Goal: Navigation & Orientation: Find specific page/section

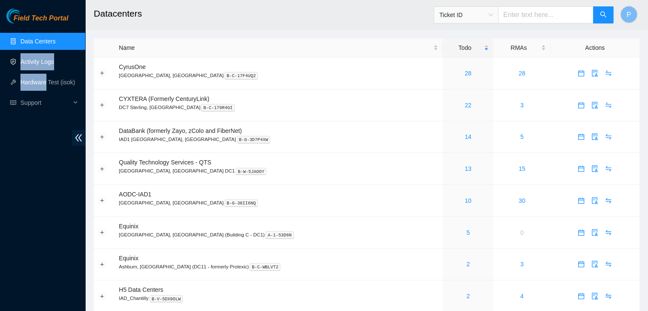
drag, startPoint x: 45, startPoint y: 71, endPoint x: 45, endPoint y: 67, distance: 4.3
click at [45, 67] on ul "Data Centers Activity Logs Hardware Test (isok) Support" at bounding box center [42, 72] width 85 height 82
click at [45, 65] on link "Activity Logs" at bounding box center [37, 61] width 34 height 7
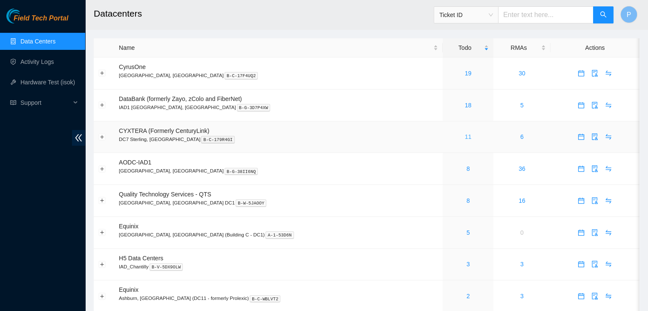
click at [465, 135] on link "11" at bounding box center [468, 136] width 7 height 7
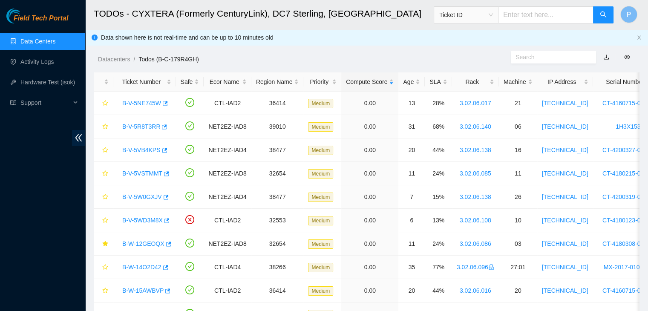
click at [43, 40] on link "Data Centers" at bounding box center [37, 41] width 35 height 7
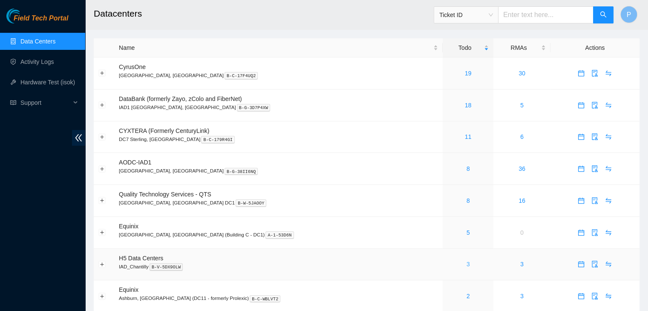
click at [467, 266] on link "3" at bounding box center [468, 264] width 3 height 7
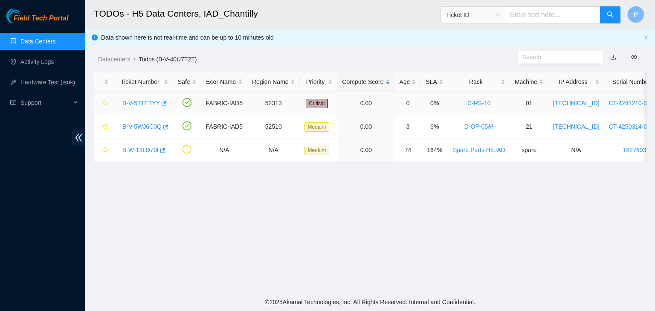
click at [145, 104] on link "B-V-5T1ETYY" at bounding box center [141, 103] width 38 height 7
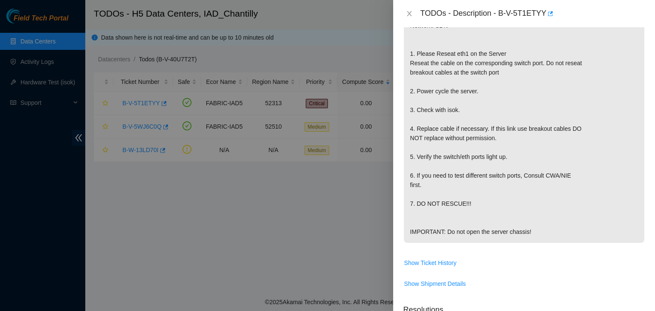
scroll to position [175, 0]
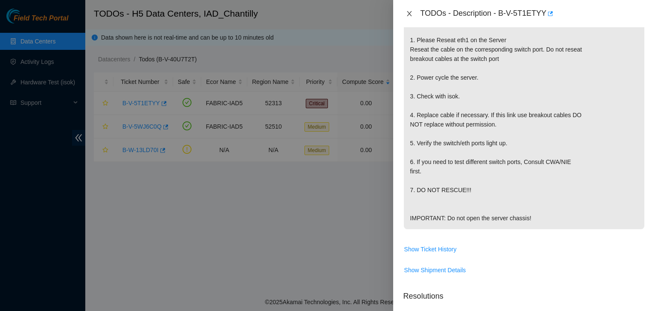
click at [408, 15] on icon "close" at bounding box center [409, 13] width 5 height 5
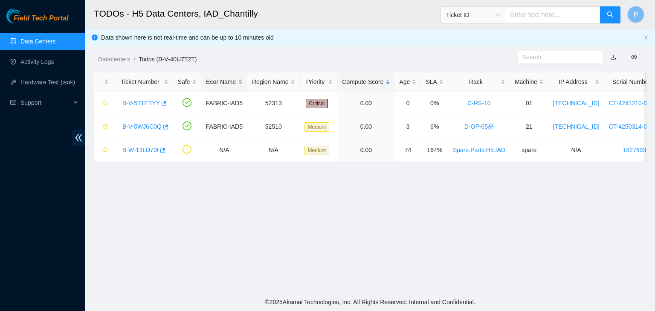
scroll to position [203, 0]
click at [139, 126] on link "B-V-5WJ6C0Q" at bounding box center [141, 126] width 39 height 7
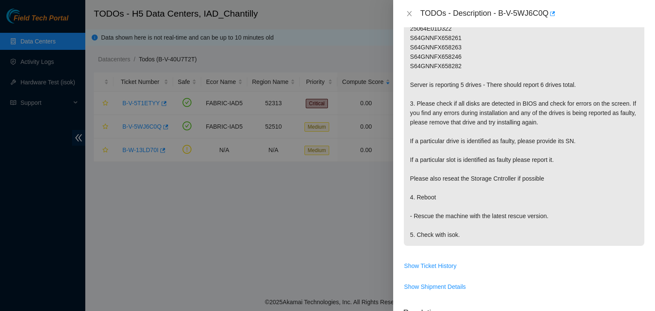
scroll to position [0, 0]
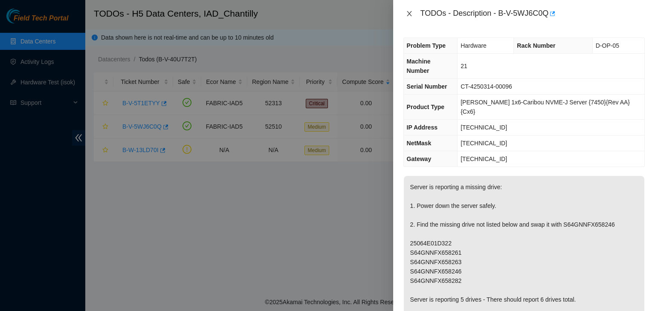
click at [407, 12] on icon "close" at bounding box center [409, 13] width 7 height 7
